Goal: Task Accomplishment & Management: Use online tool/utility

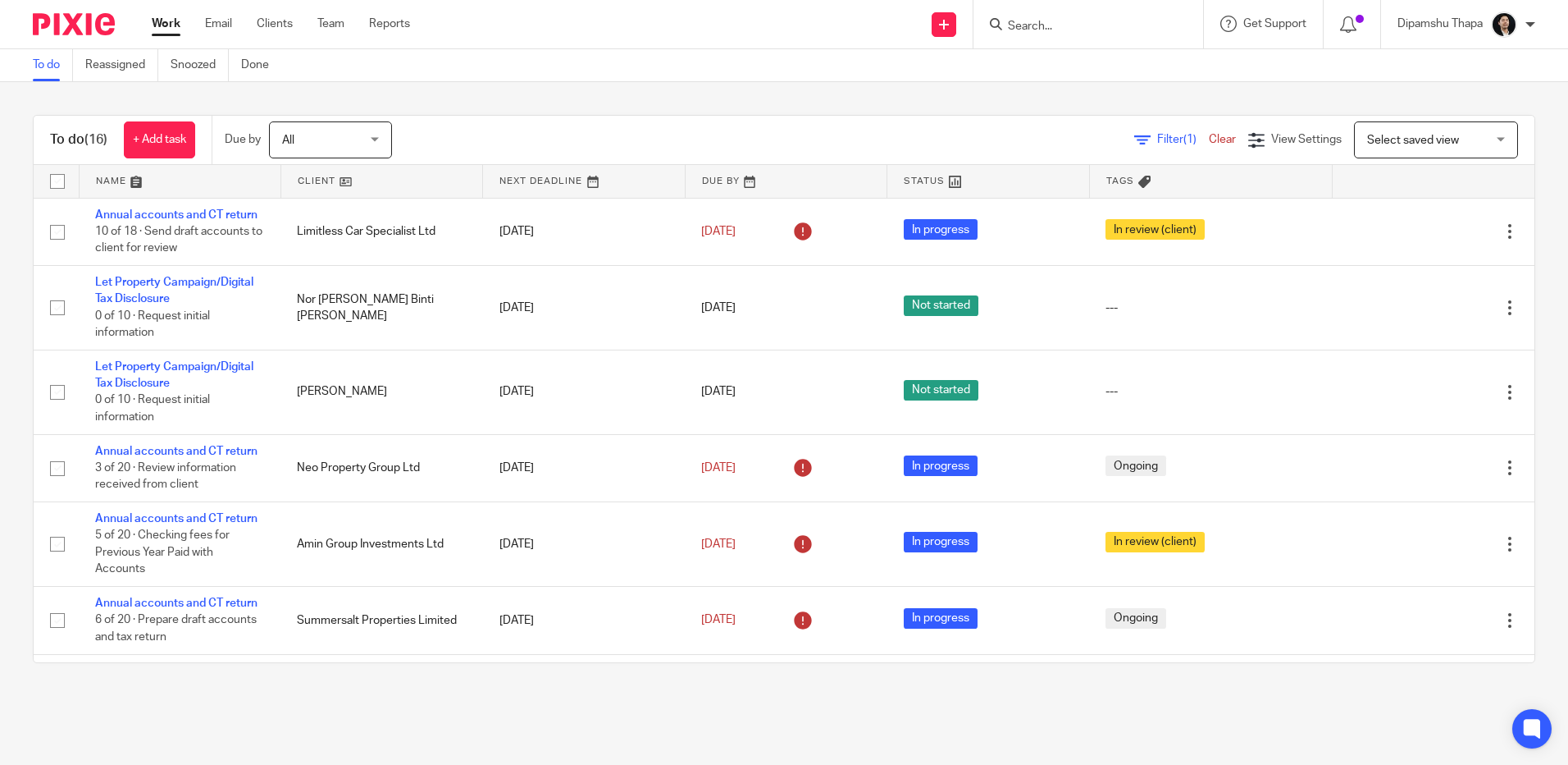
scroll to position [411, 0]
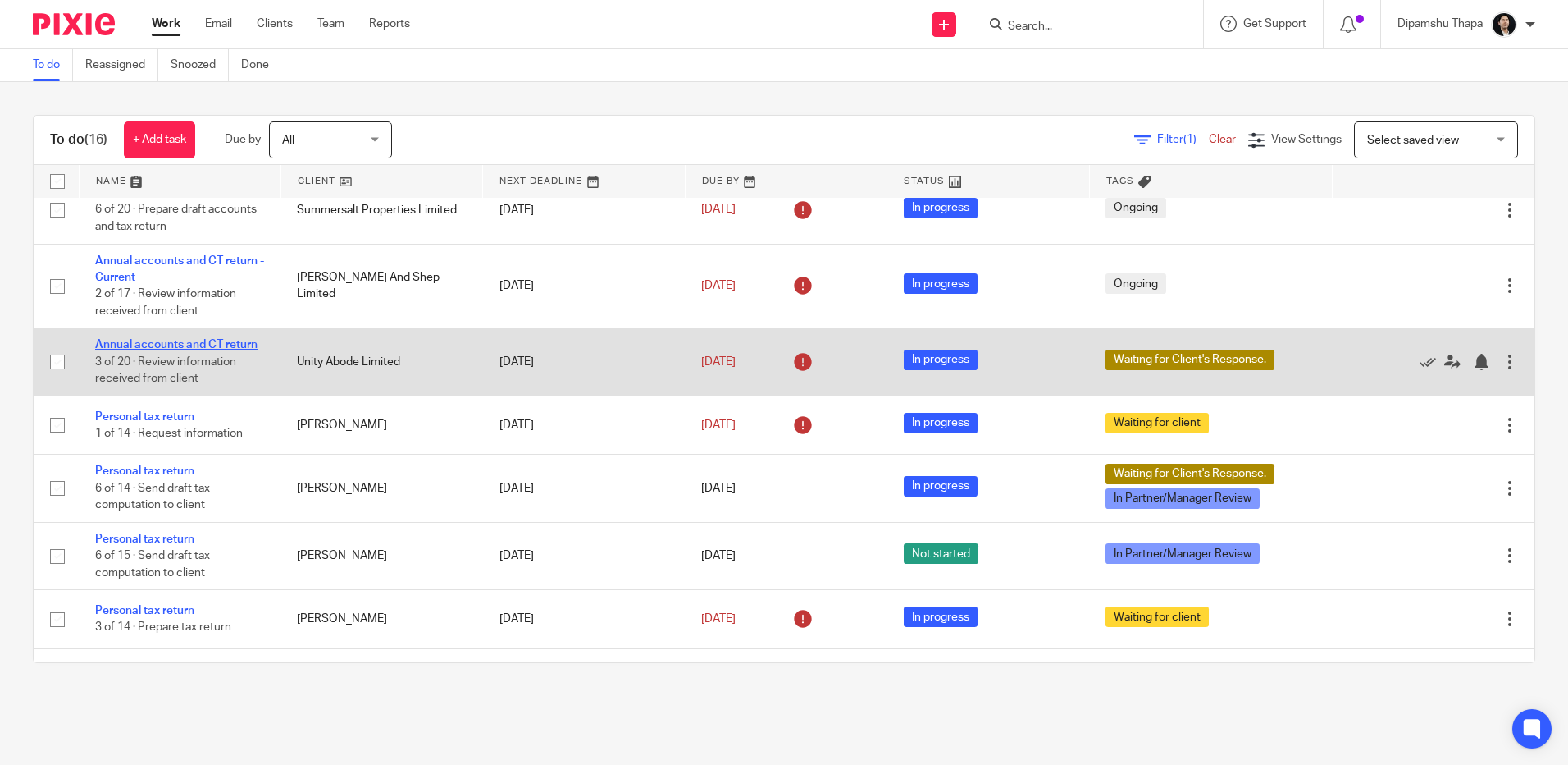
click at [207, 341] on link "Annual accounts and CT return" at bounding box center [176, 345] width 163 height 12
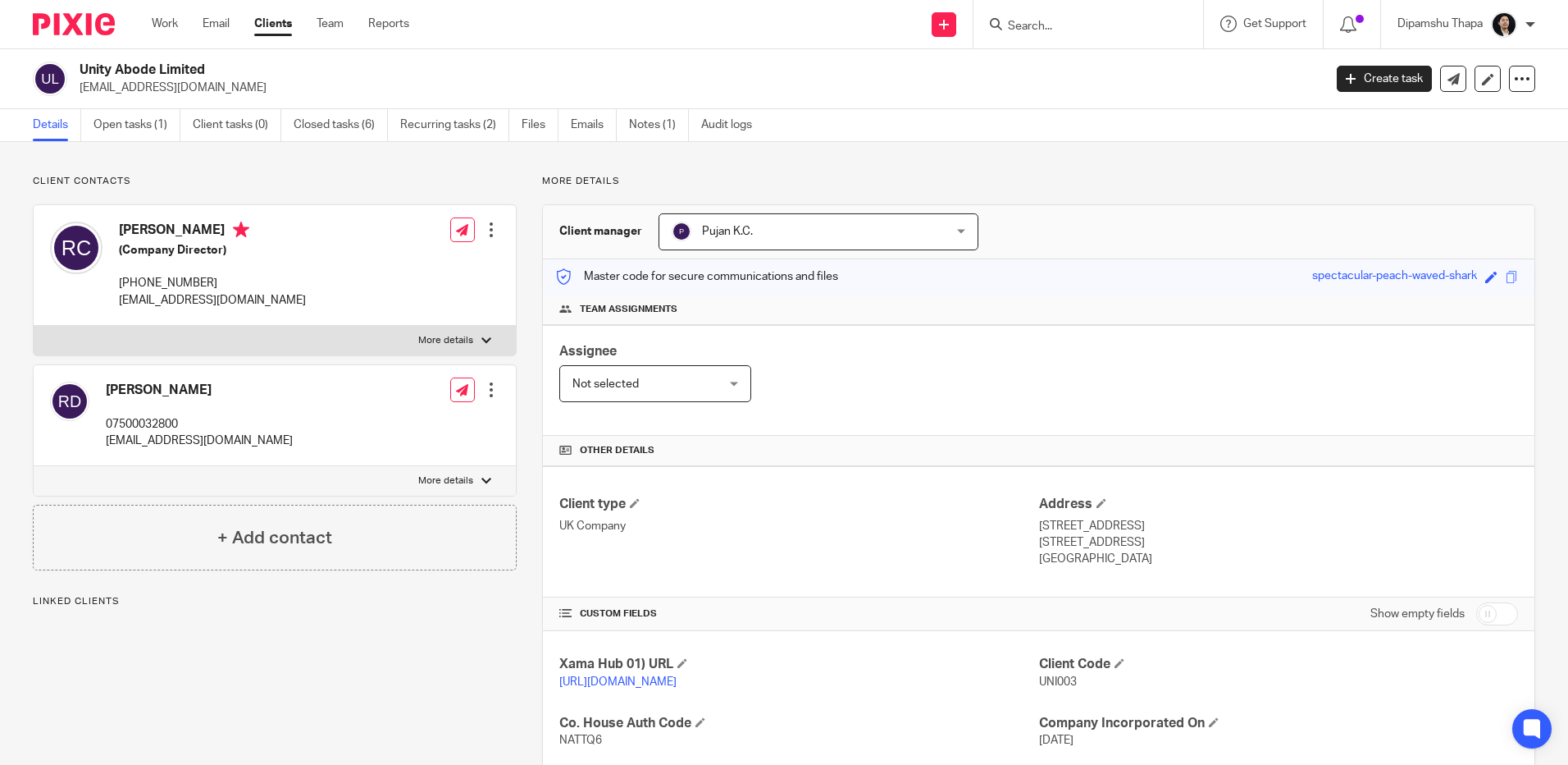
scroll to position [294, 0]
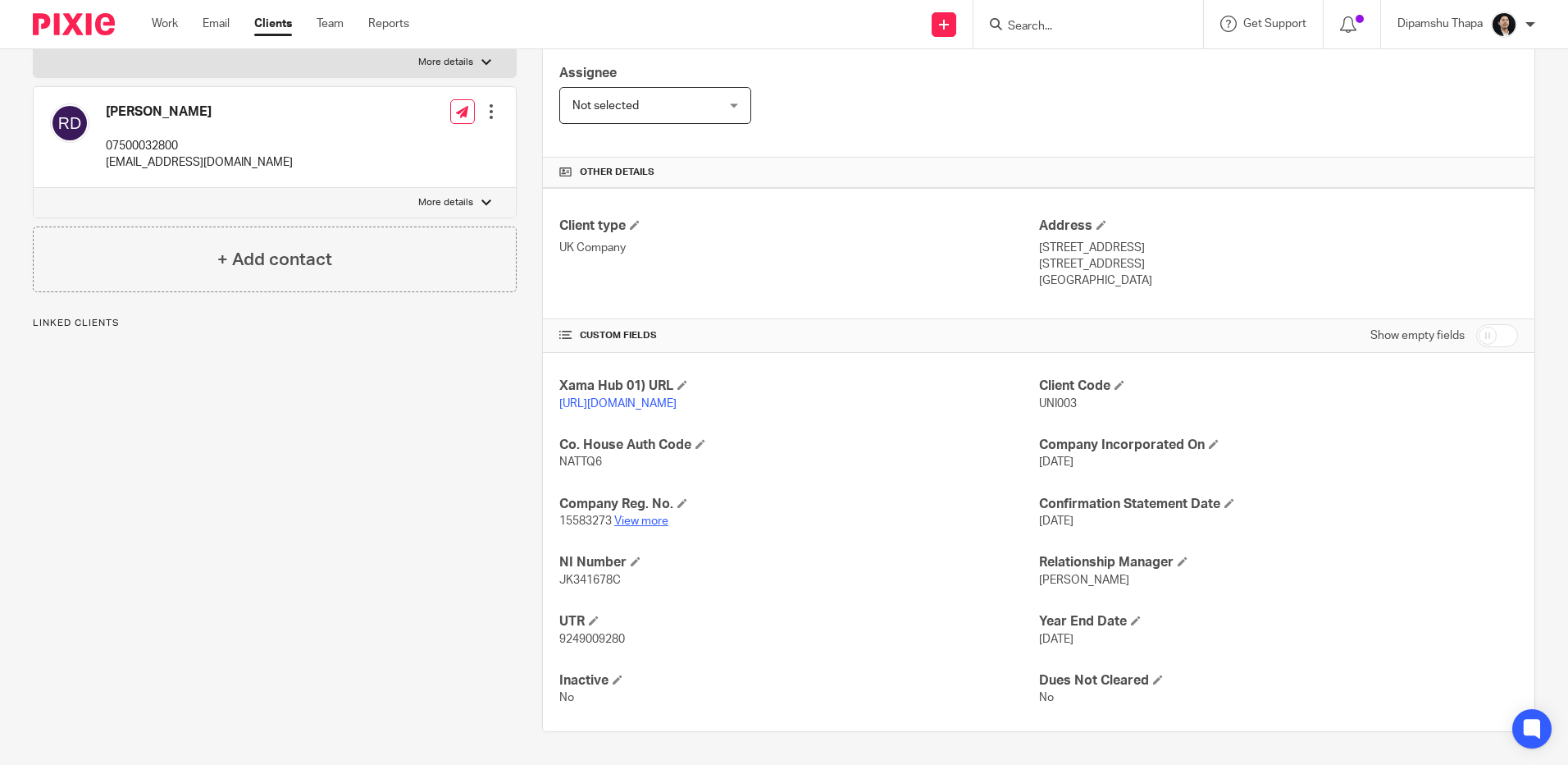
click at [629, 517] on link "View more" at bounding box center [642, 521] width 54 height 12
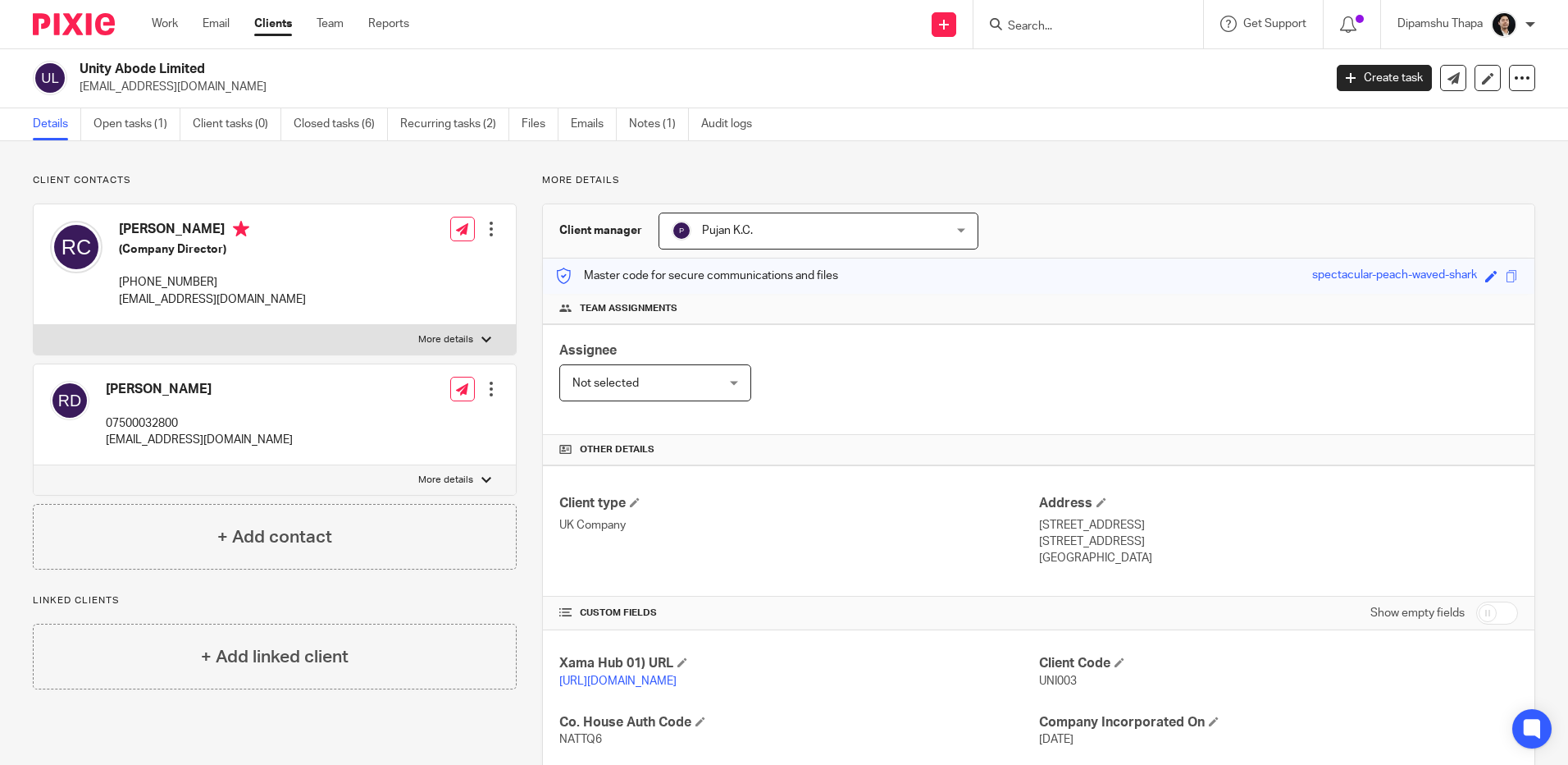
scroll to position [0, 0]
click at [63, 32] on img at bounding box center [74, 24] width 82 height 22
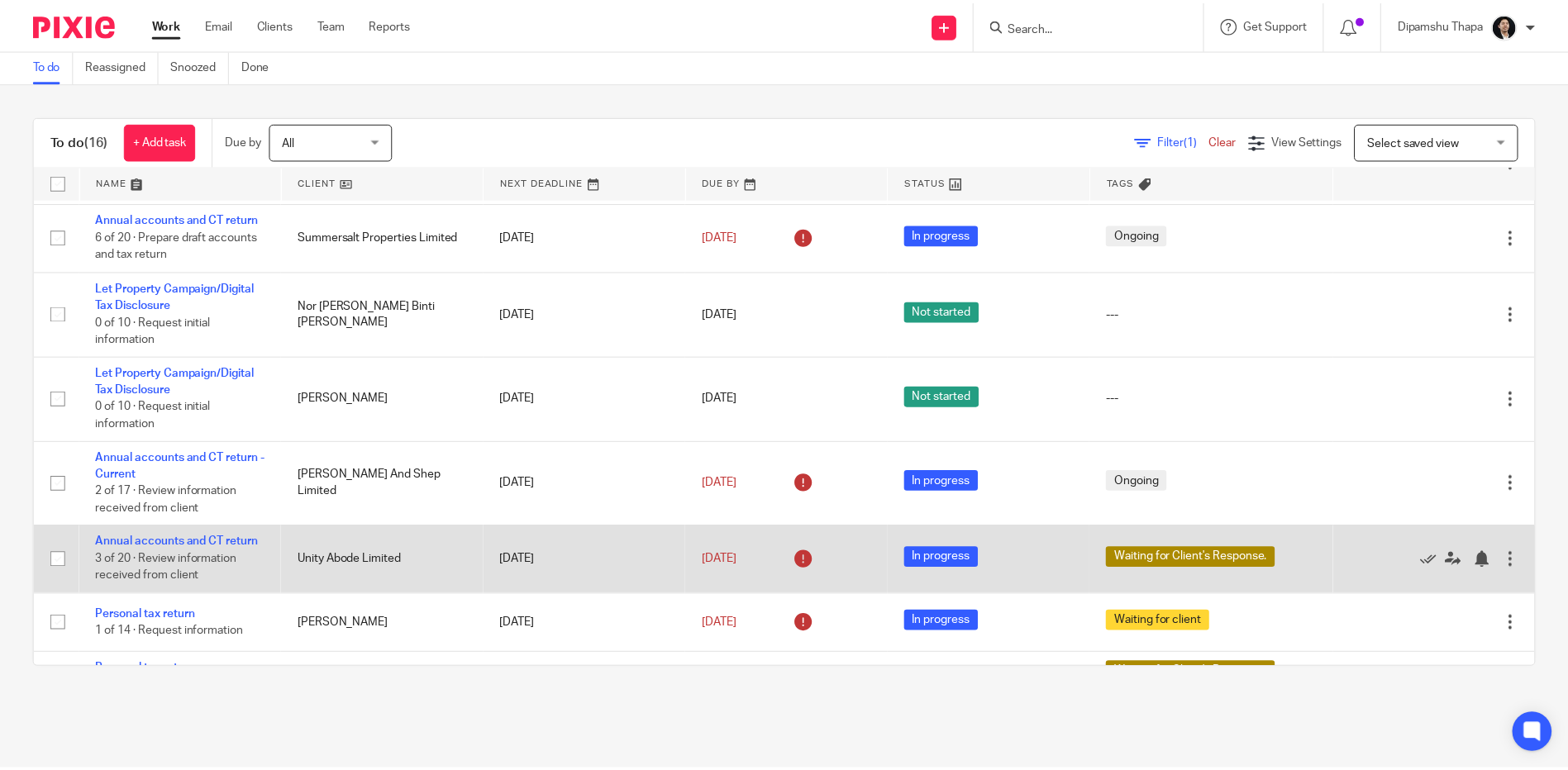
scroll to position [413, 0]
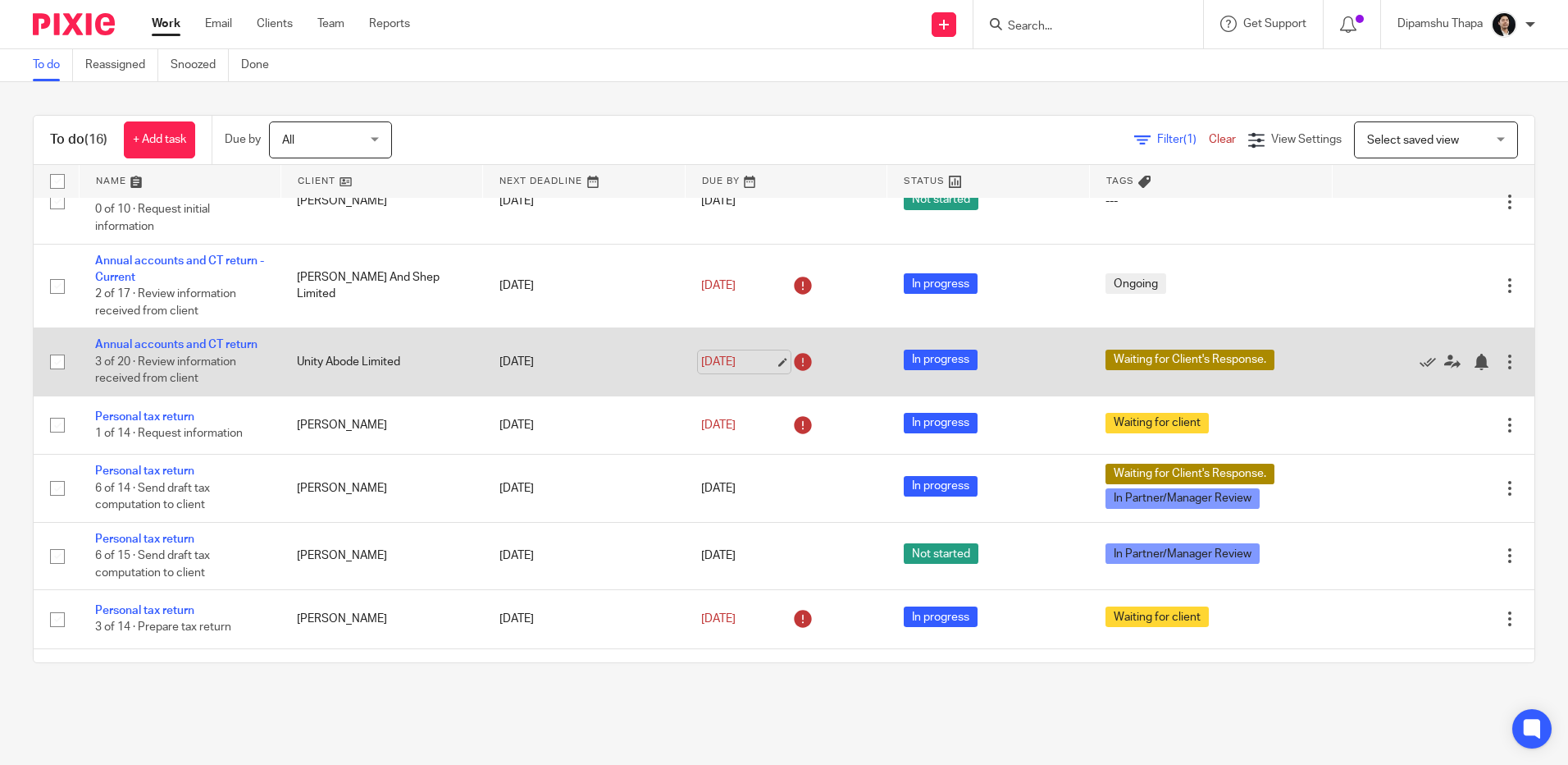
click at [738, 357] on link "[DATE]" at bounding box center [739, 362] width 74 height 17
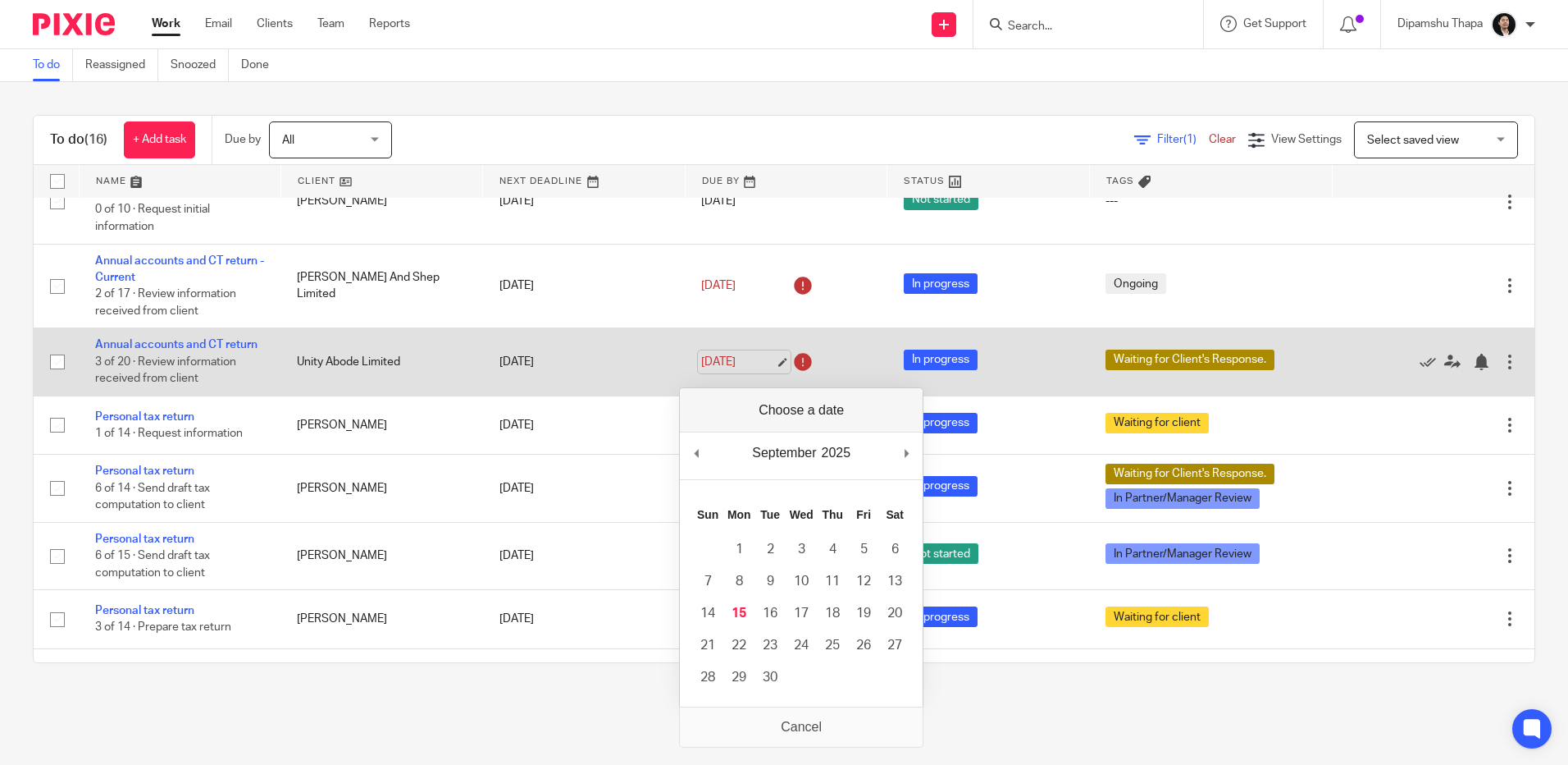
click at [765, 359] on link "[DATE]" at bounding box center [739, 362] width 74 height 17
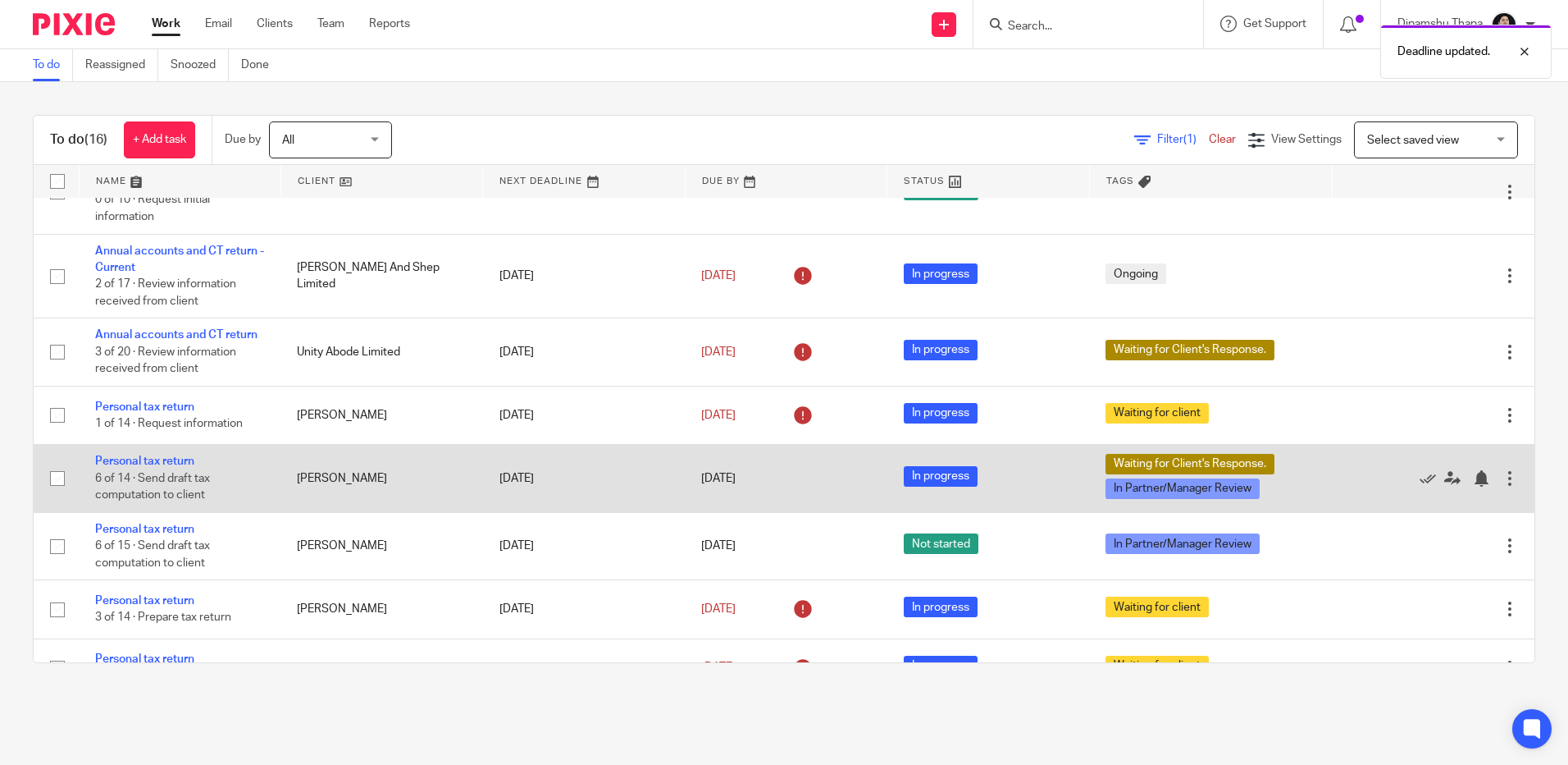
scroll to position [419, 0]
